Goal: Use online tool/utility

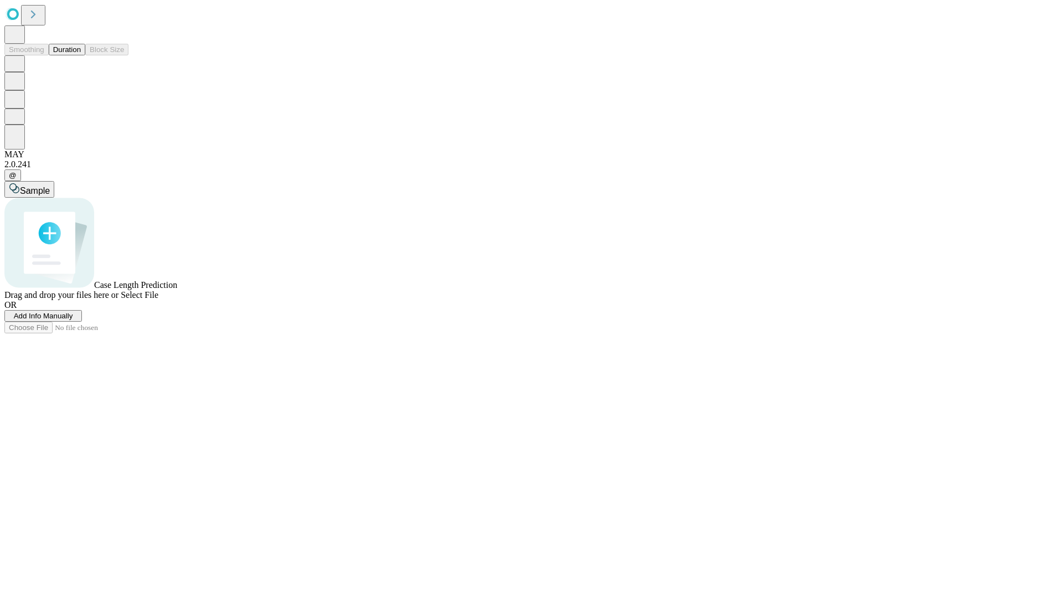
click at [158, 299] on span "Select File" at bounding box center [140, 294] width 38 height 9
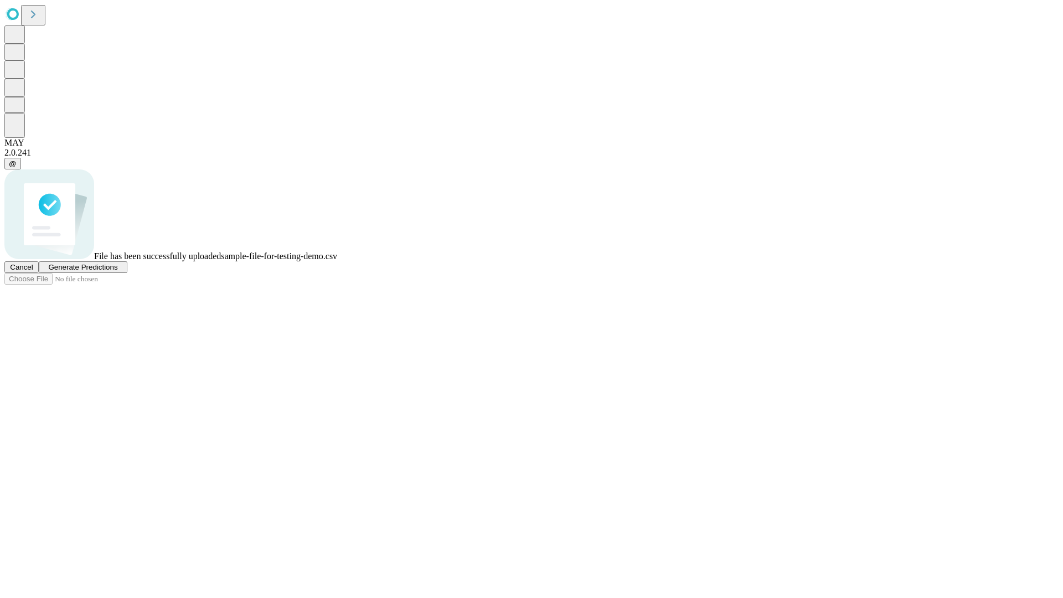
click at [117, 271] on span "Generate Predictions" at bounding box center [82, 267] width 69 height 8
